Goal: Use online tool/utility: Utilize a website feature to perform a specific function

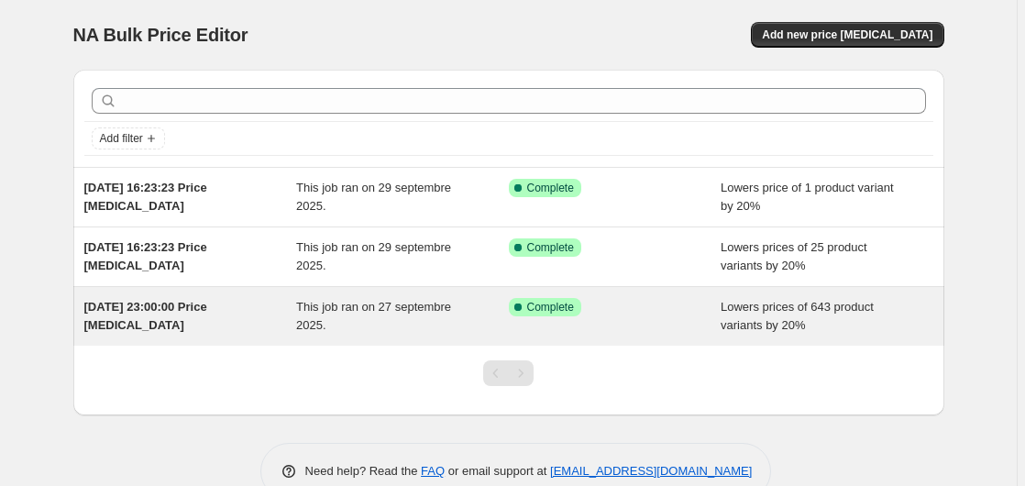
click at [537, 317] on div "Success Complete Complete" at bounding box center [615, 316] width 213 height 37
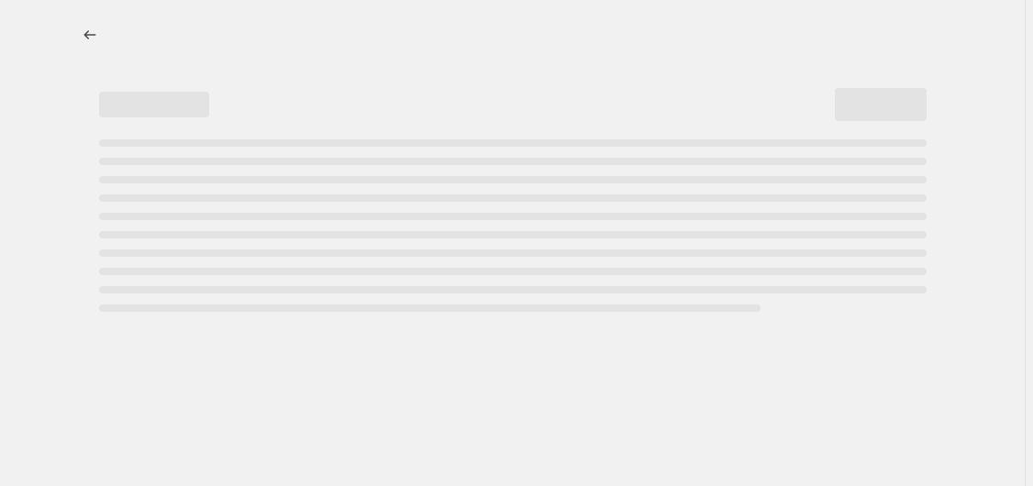
select select "percentage"
select select "not_equal"
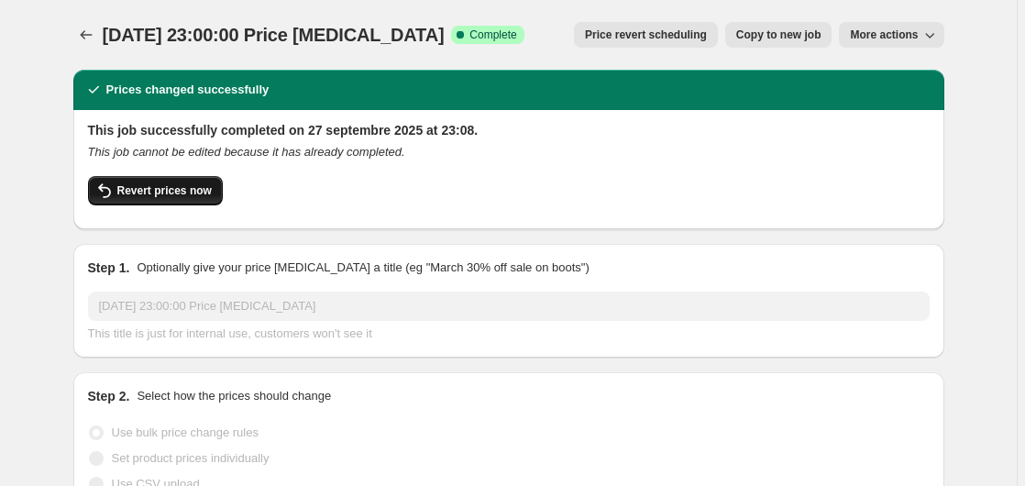
click at [164, 197] on span "Revert prices now" at bounding box center [164, 190] width 94 height 15
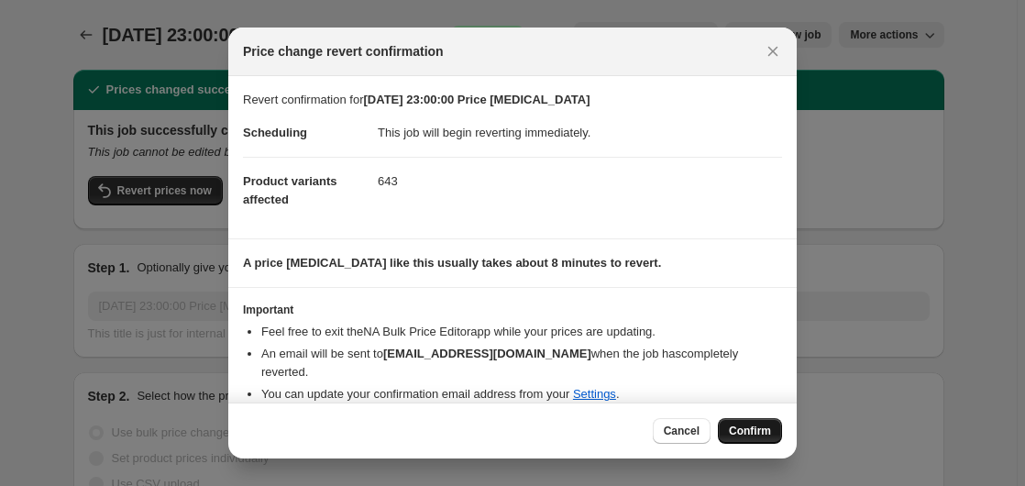
click at [758, 426] on span "Confirm" at bounding box center [750, 431] width 42 height 15
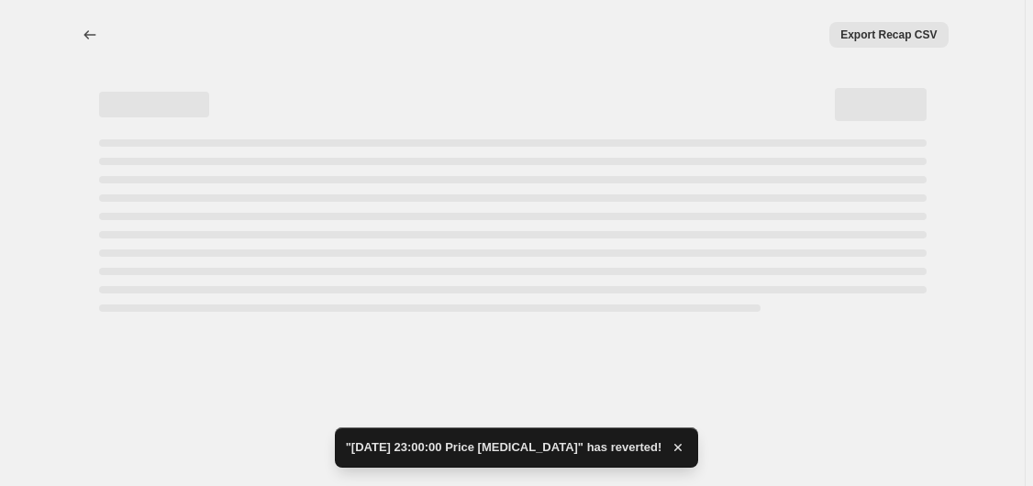
select select "percentage"
select select "not_equal"
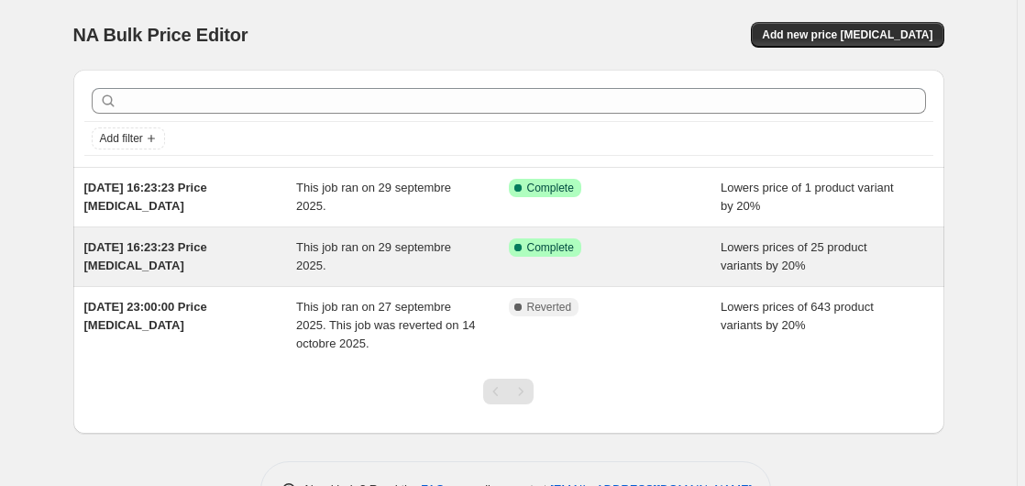
click at [569, 261] on div "Success Complete Complete" at bounding box center [615, 256] width 213 height 37
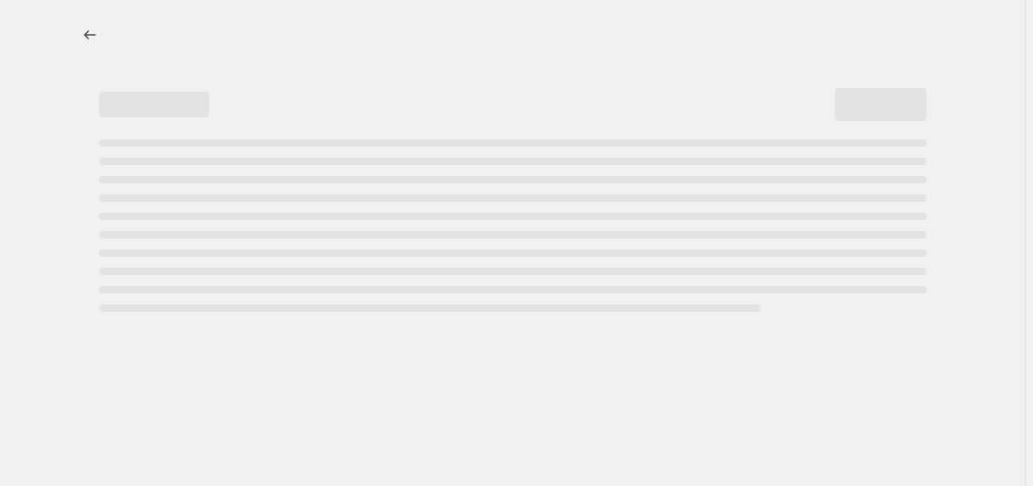
select select "percentage"
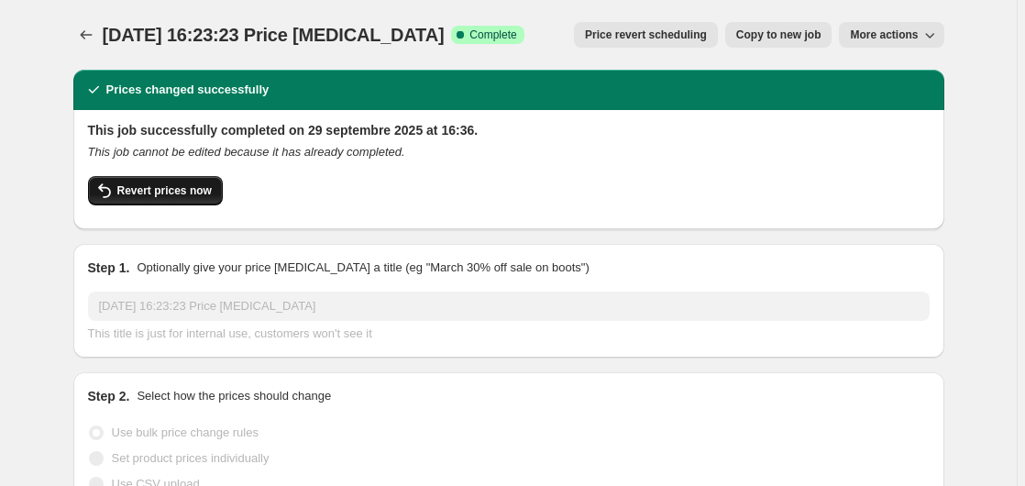
click at [204, 189] on span "Revert prices now" at bounding box center [164, 190] width 94 height 15
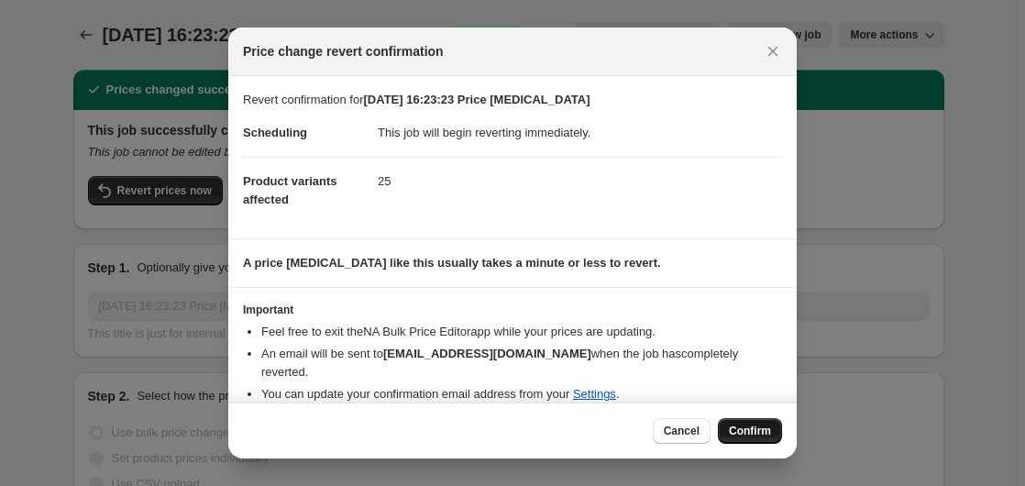
click at [769, 429] on span "Confirm" at bounding box center [750, 431] width 42 height 15
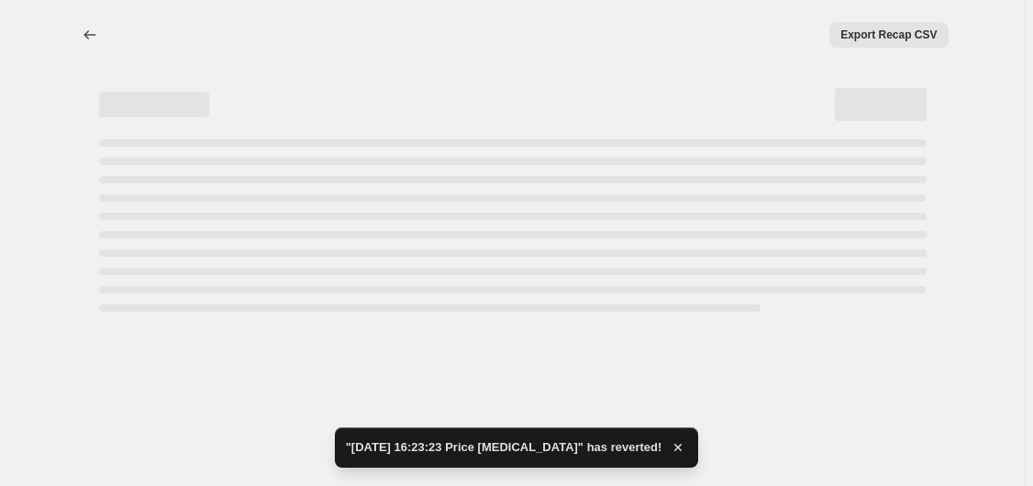
select select "percentage"
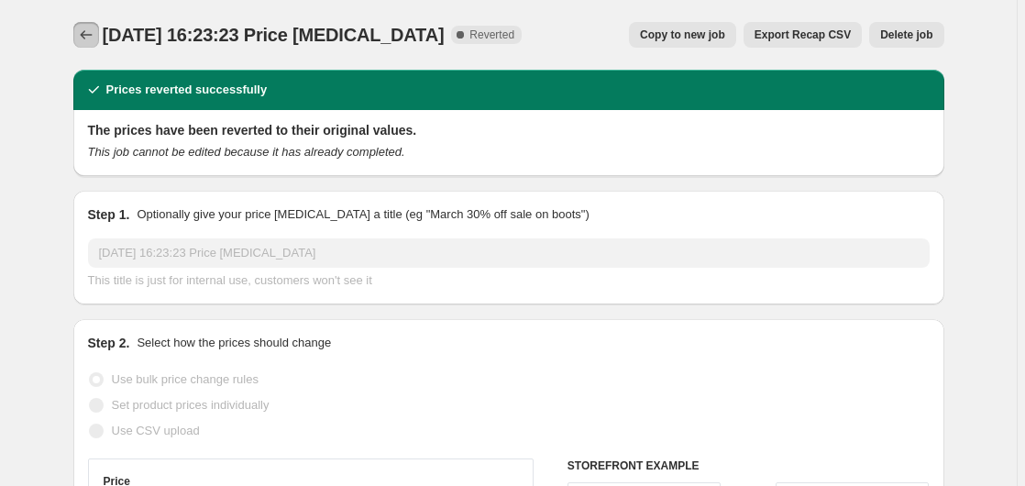
click at [82, 31] on icon "Price change jobs" at bounding box center [86, 35] width 18 height 18
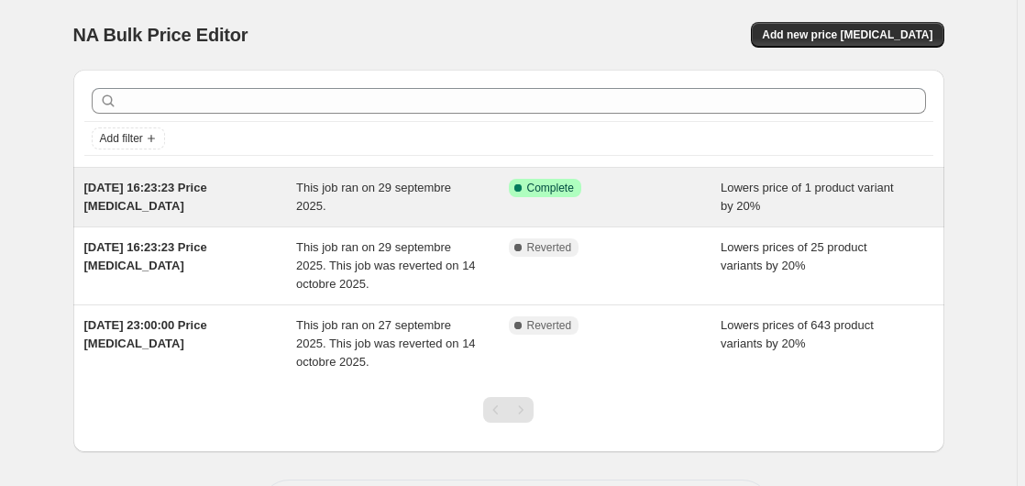
click at [606, 189] on div "Success Complete Complete" at bounding box center [601, 188] width 185 height 18
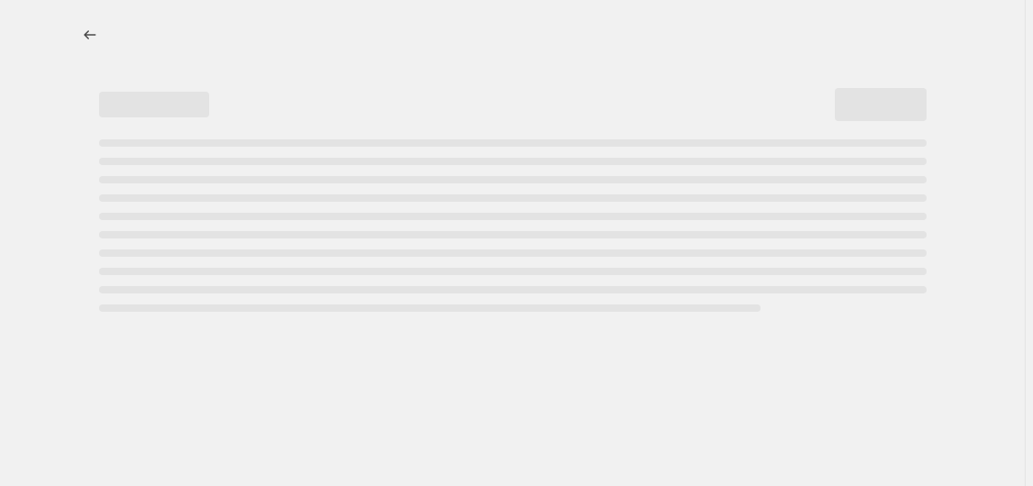
select select "percentage"
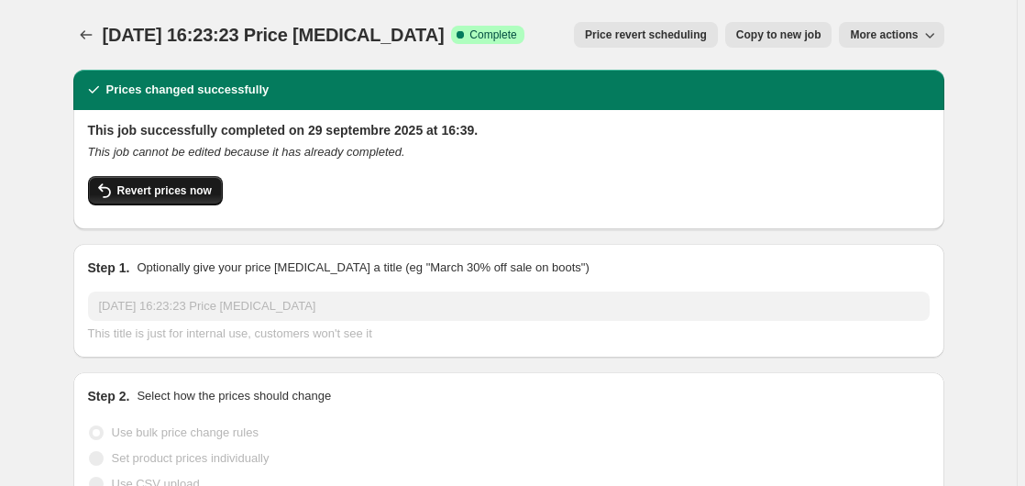
click at [169, 188] on span "Revert prices now" at bounding box center [164, 190] width 94 height 15
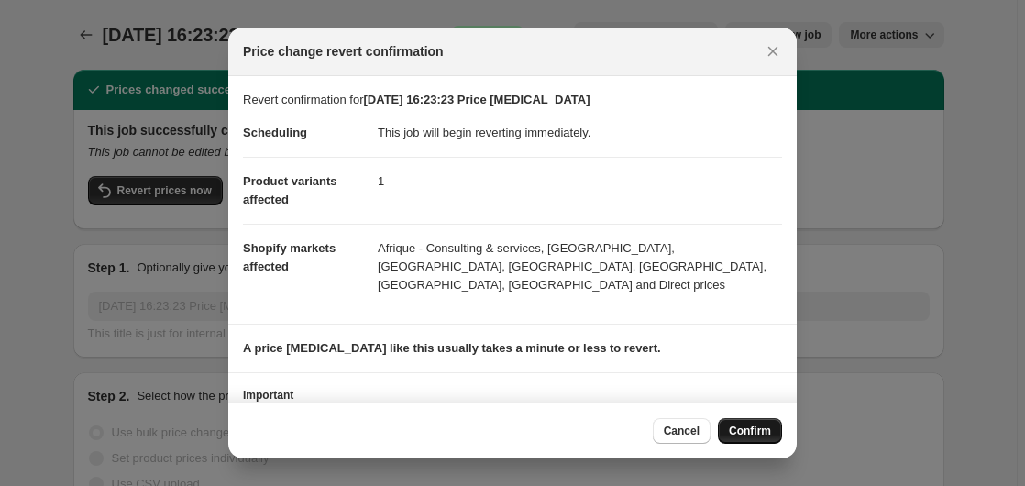
click at [748, 437] on span "Confirm" at bounding box center [750, 431] width 42 height 15
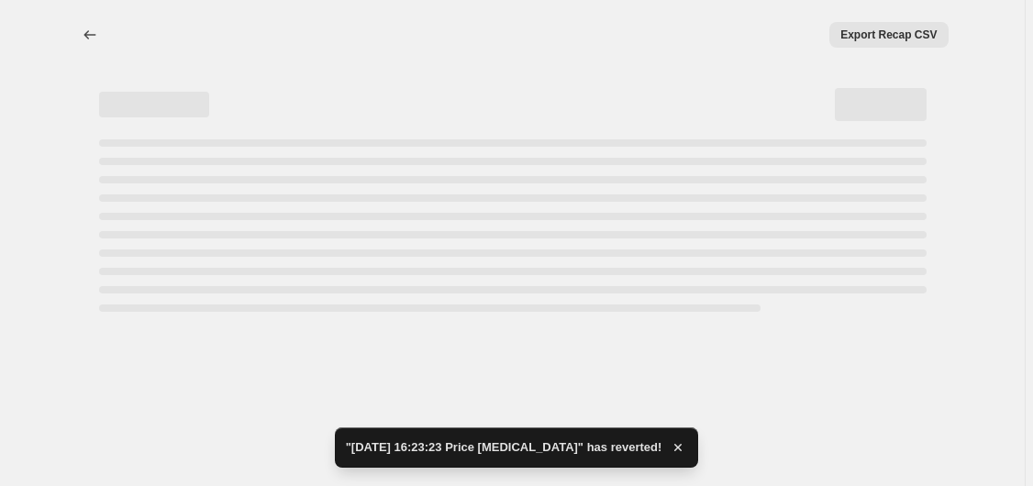
select select "percentage"
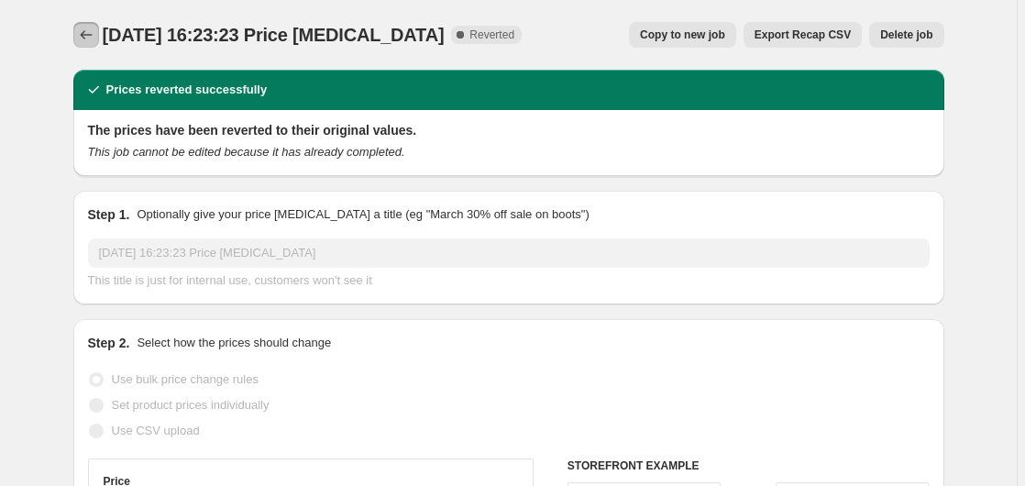
click at [95, 39] on icon "Price change jobs" at bounding box center [86, 35] width 18 height 18
